Goal: Task Accomplishment & Management: Complete application form

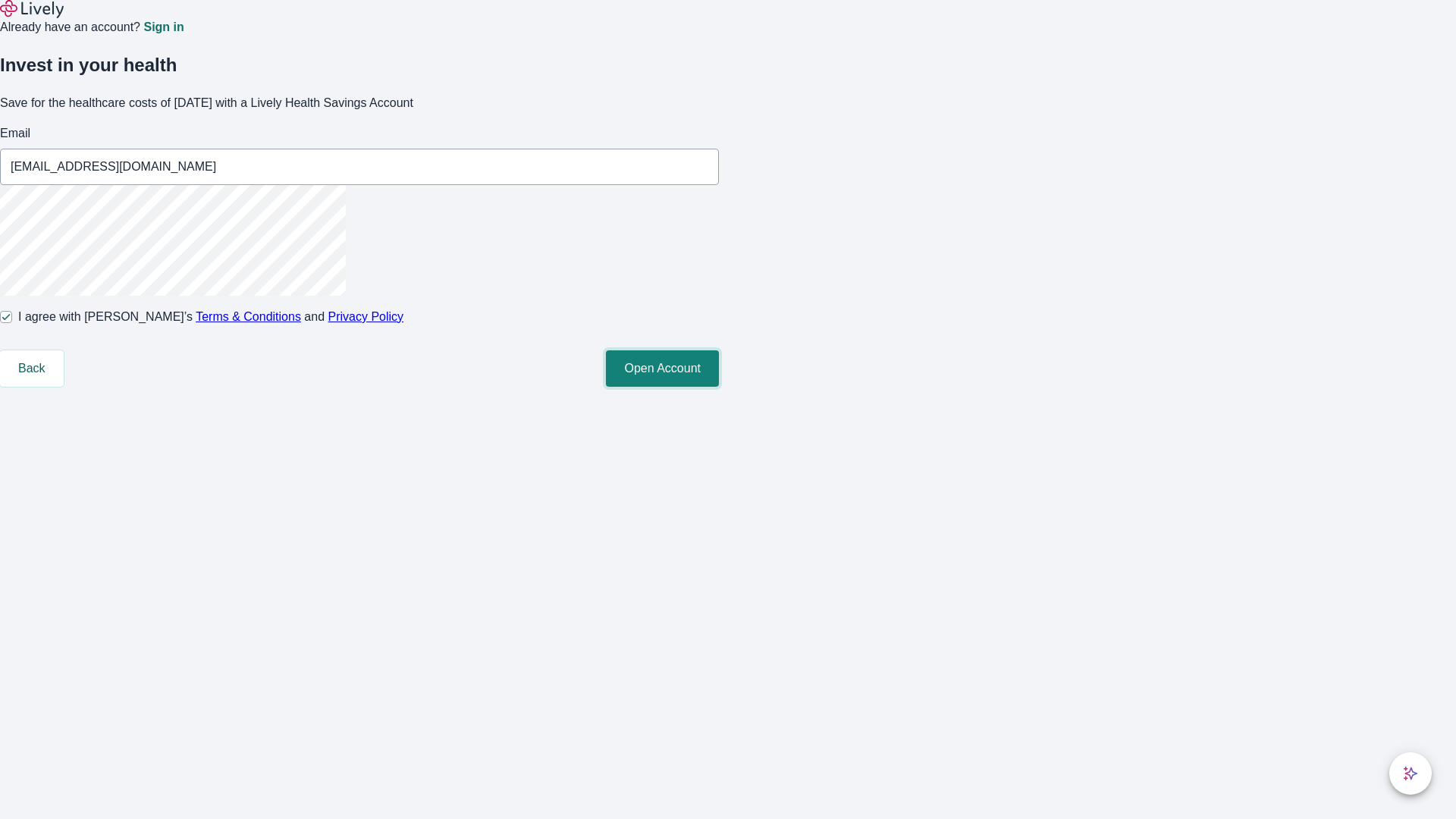
click at [719, 387] on button "Open Account" at bounding box center [662, 368] width 113 height 36
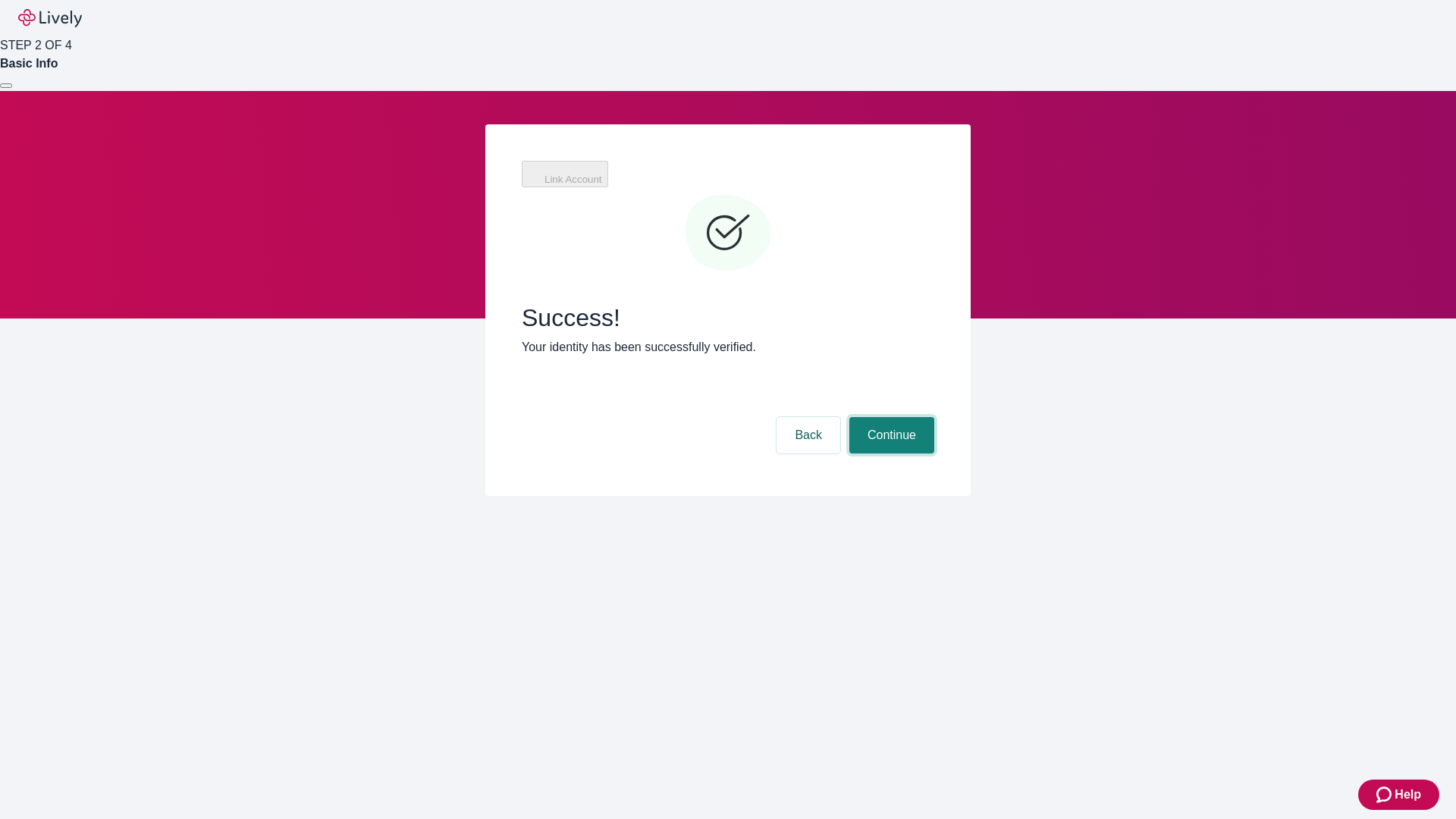
click at [889, 417] on button "Continue" at bounding box center [891, 435] width 85 height 36
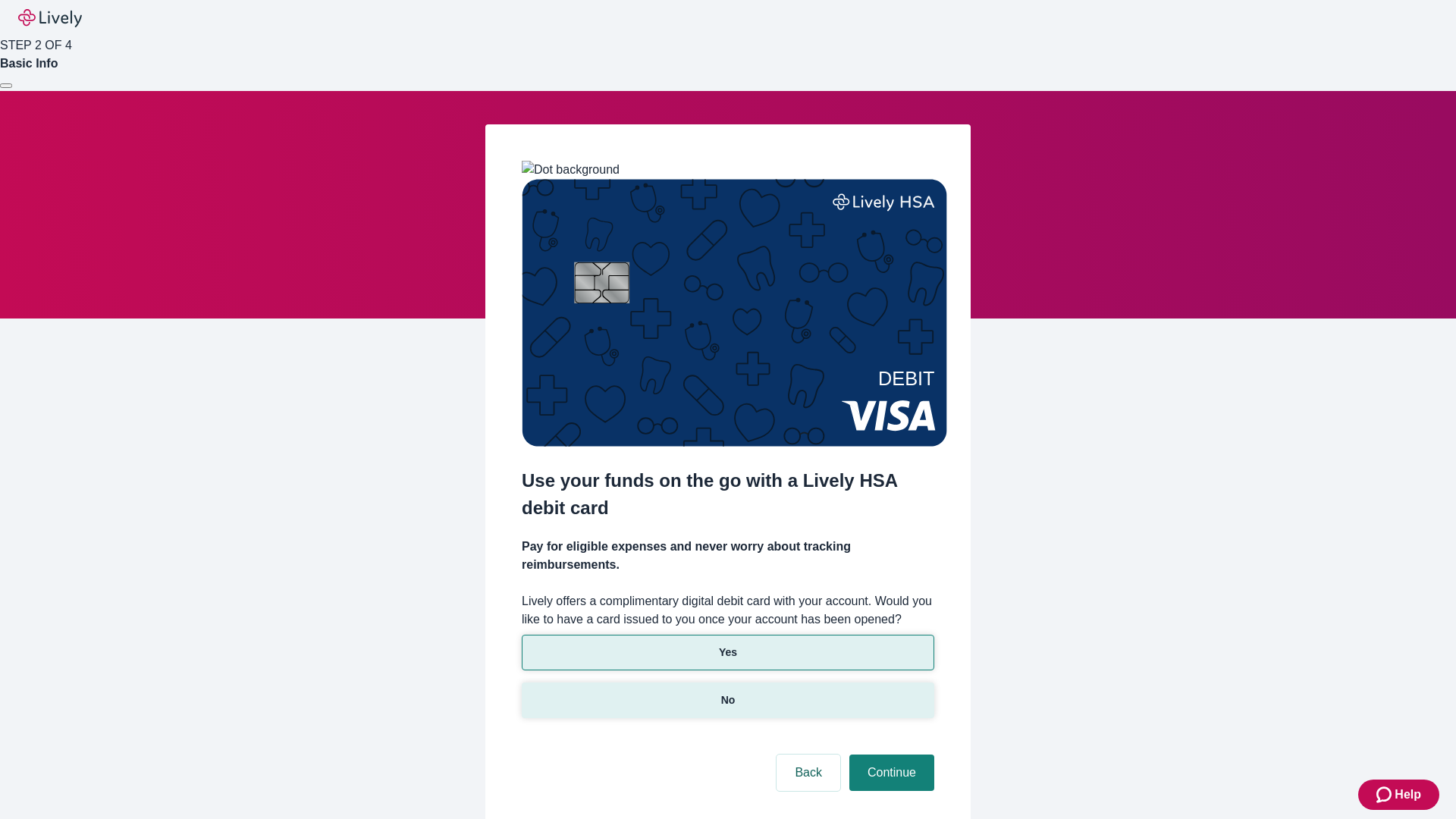
click at [727, 693] on p "No" at bounding box center [728, 701] width 15 height 16
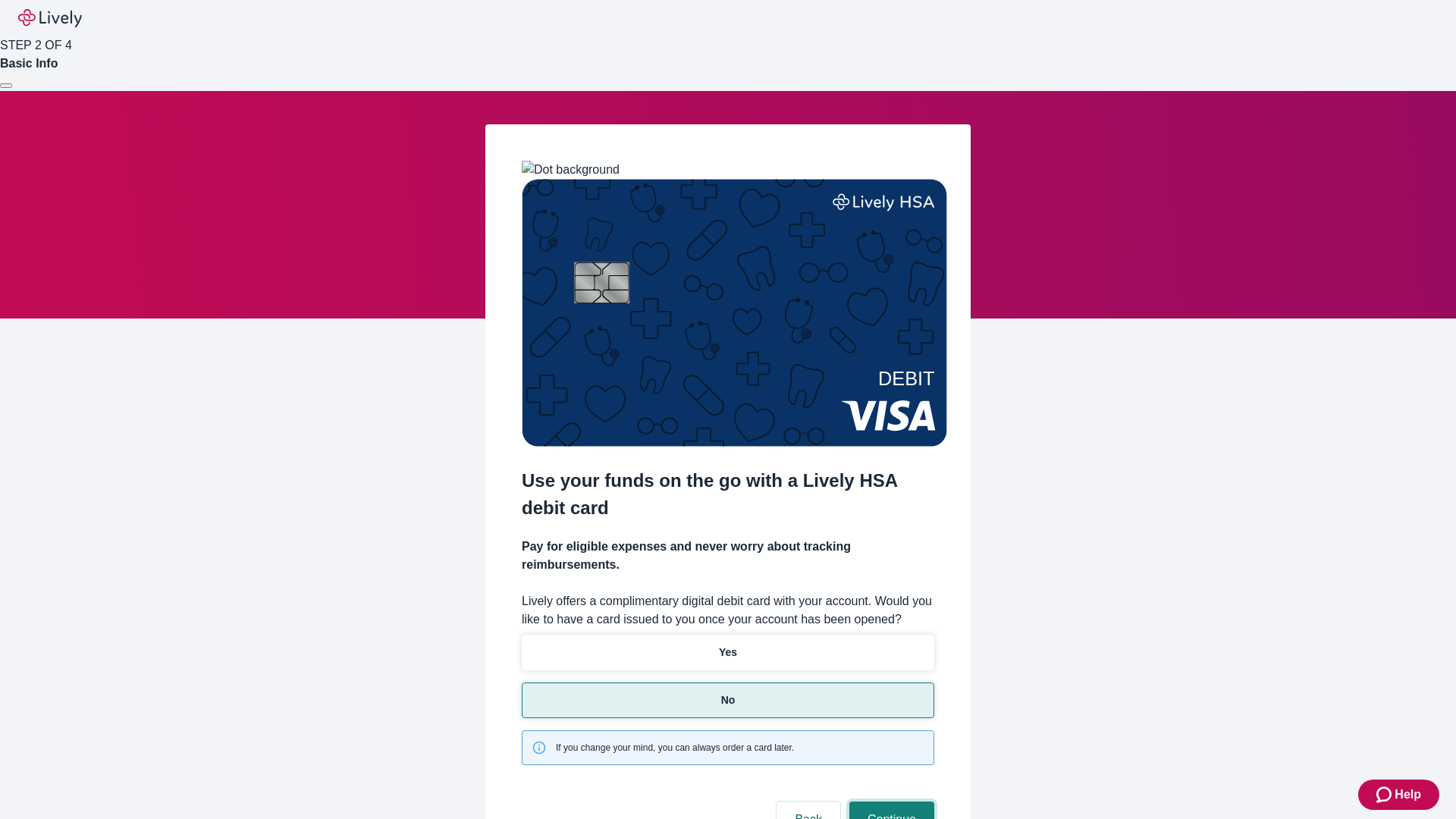
click at [889, 802] on button "Continue" at bounding box center [891, 820] width 85 height 36
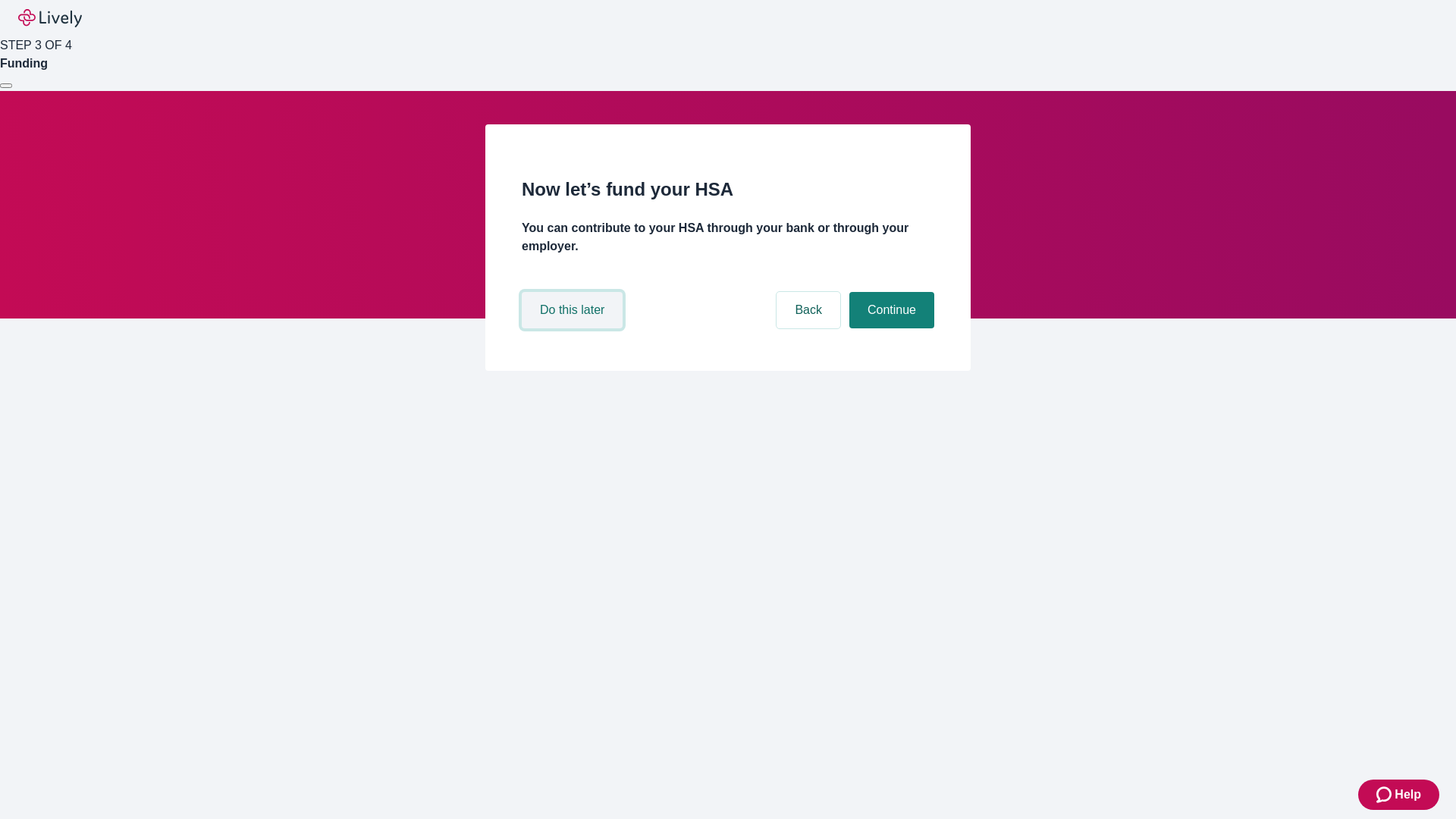
click at [574, 329] on button "Do this later" at bounding box center [572, 310] width 100 height 36
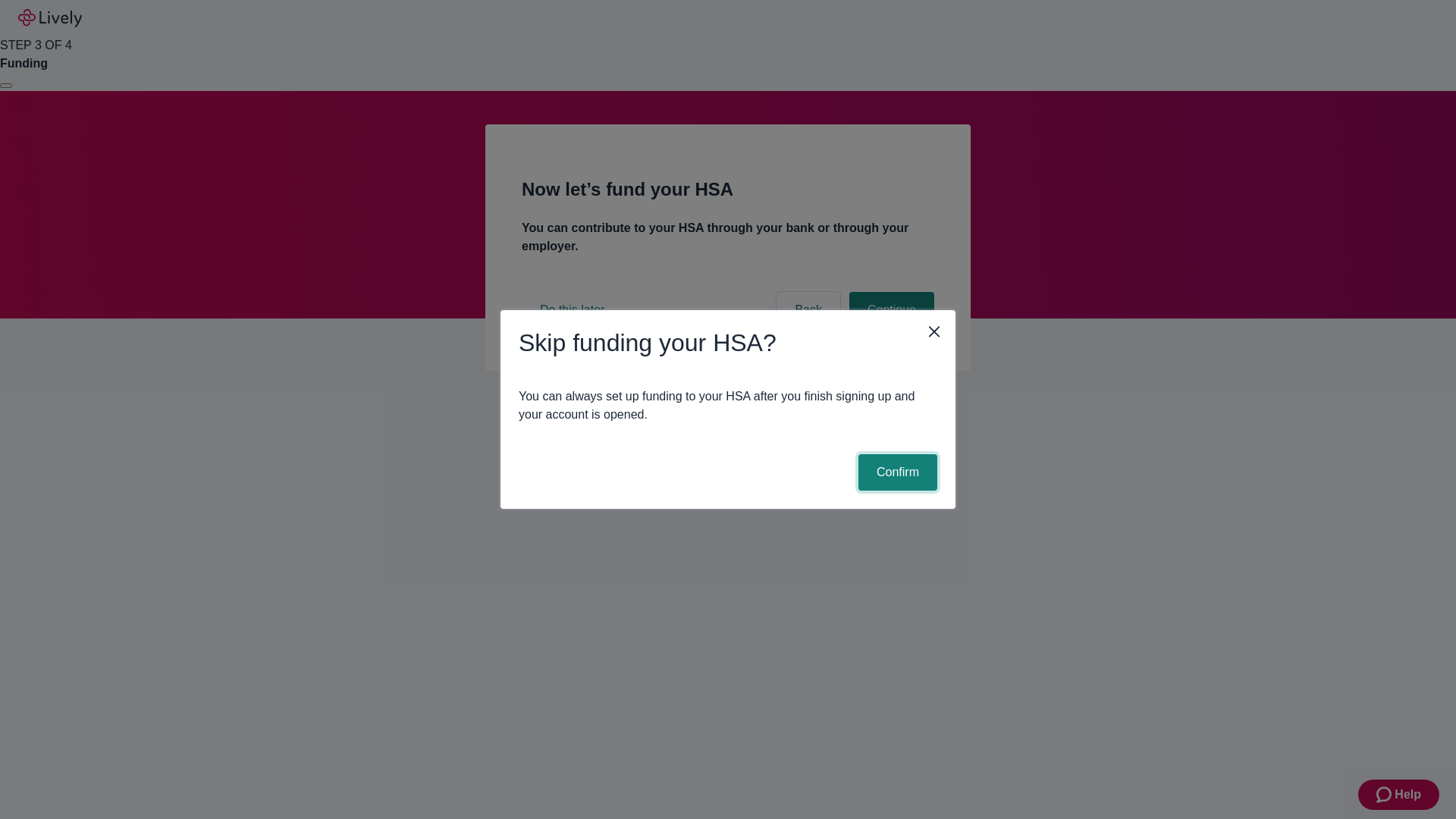
click at [895, 472] on button "Confirm" at bounding box center [897, 472] width 79 height 36
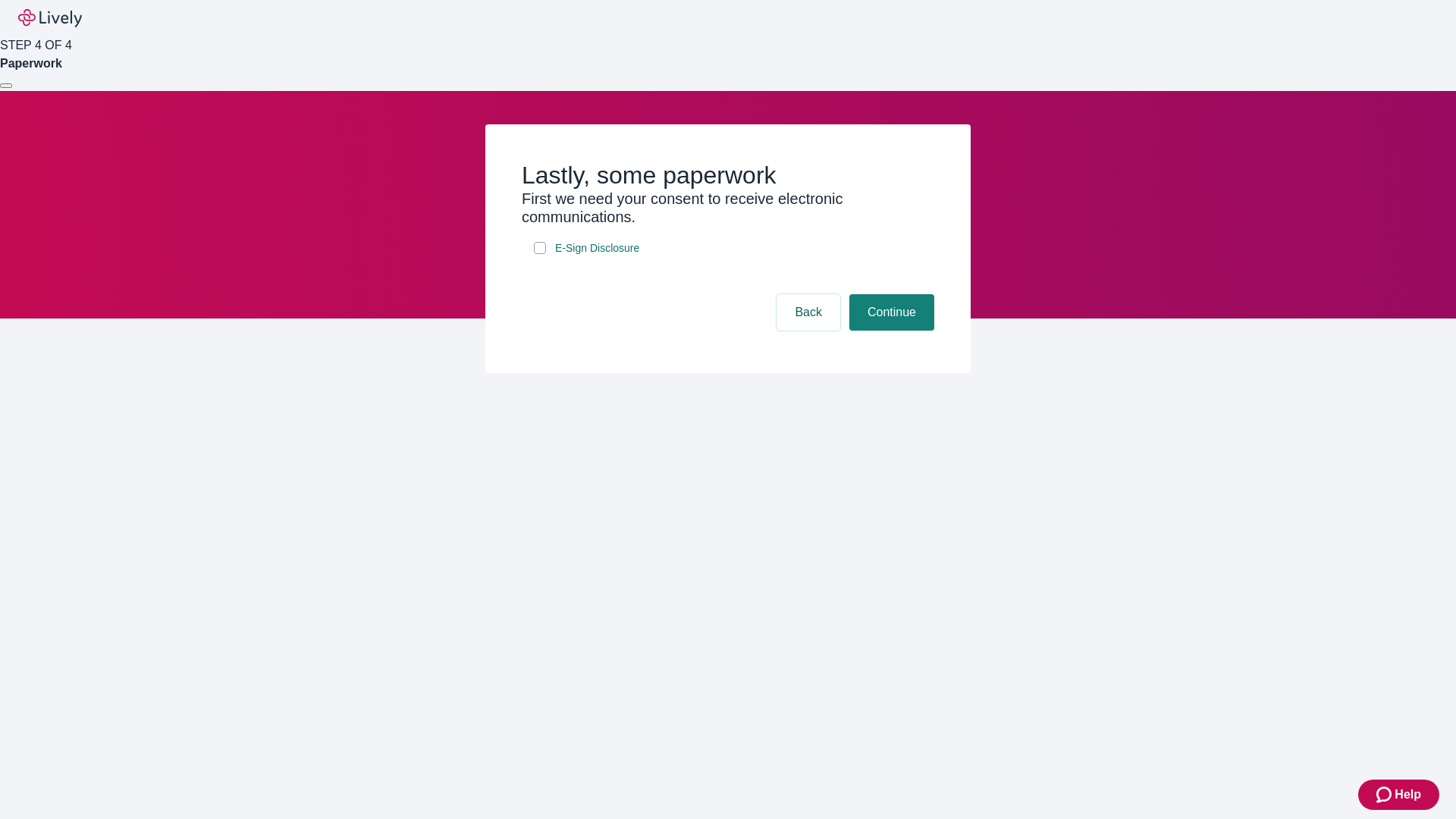
click at [540, 254] on input "E-Sign Disclosure" at bounding box center [540, 248] width 12 height 12
checkbox input "true"
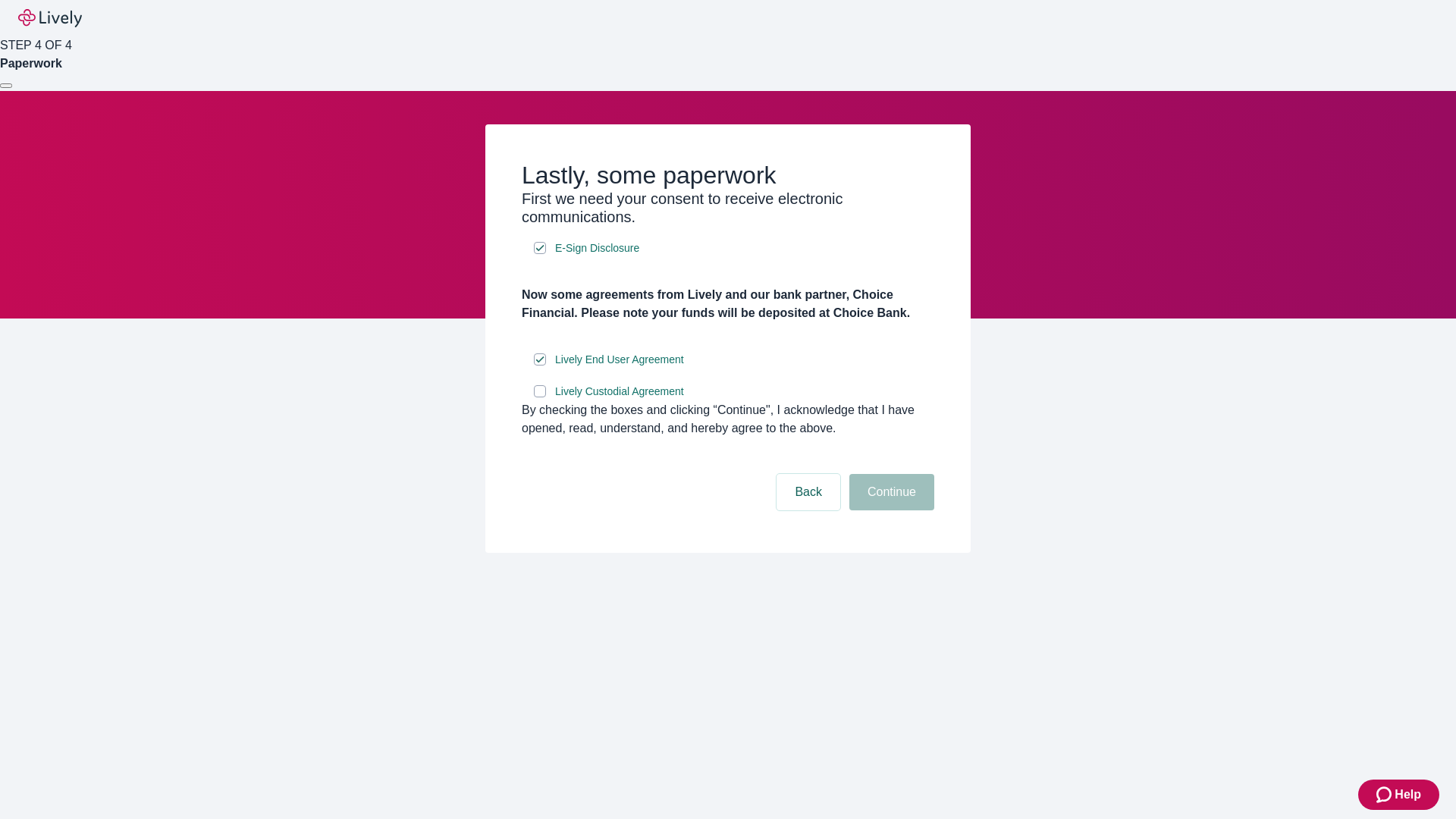
click at [540, 398] on input "Lively Custodial Agreement" at bounding box center [540, 391] width 12 height 12
checkbox input "true"
click at [889, 511] on button "Continue" at bounding box center [891, 492] width 85 height 36
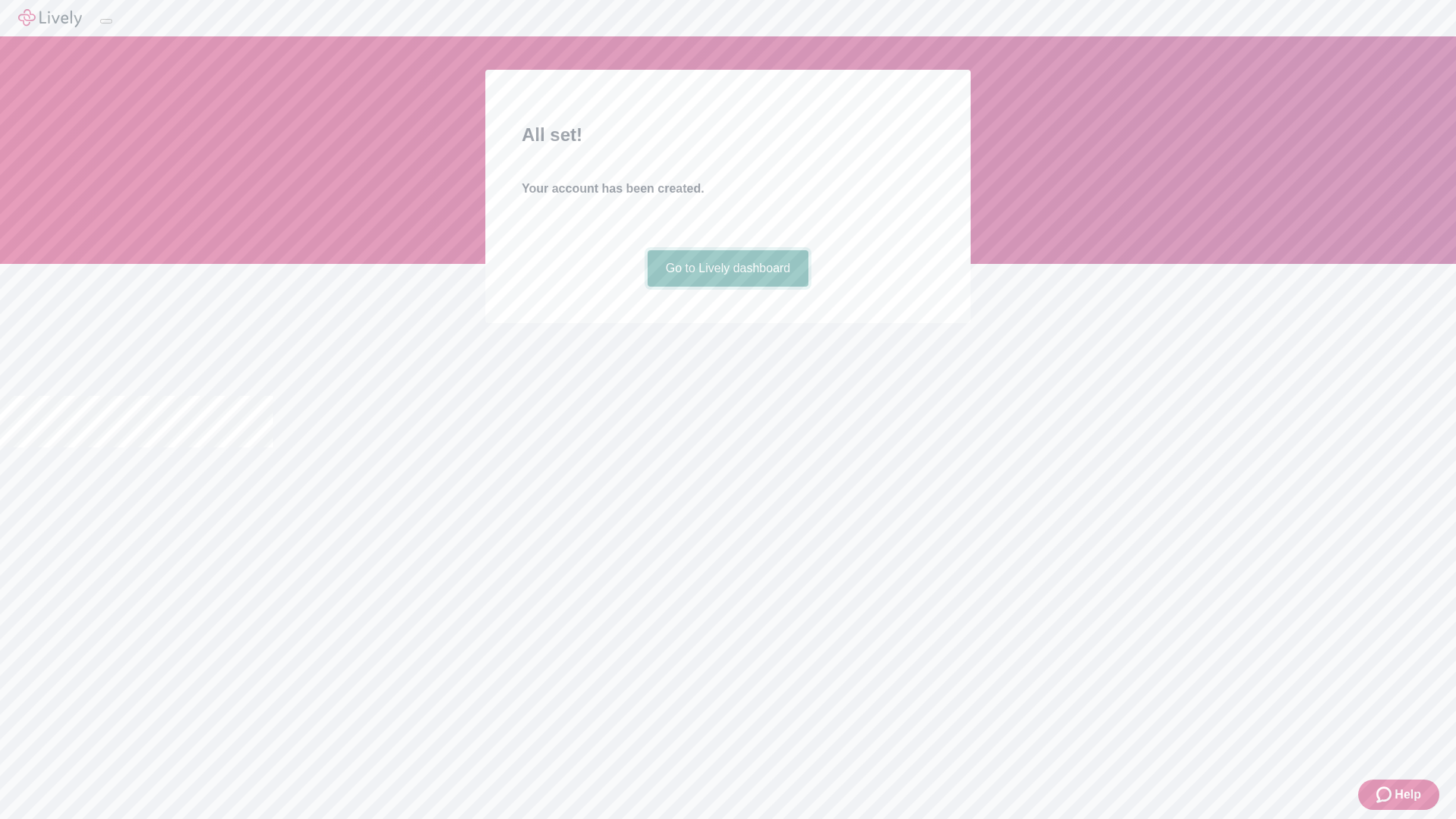
click at [727, 286] on link "Go to Lively dashboard" at bounding box center [728, 268] width 161 height 36
